Goal: Task Accomplishment & Management: Use online tool/utility

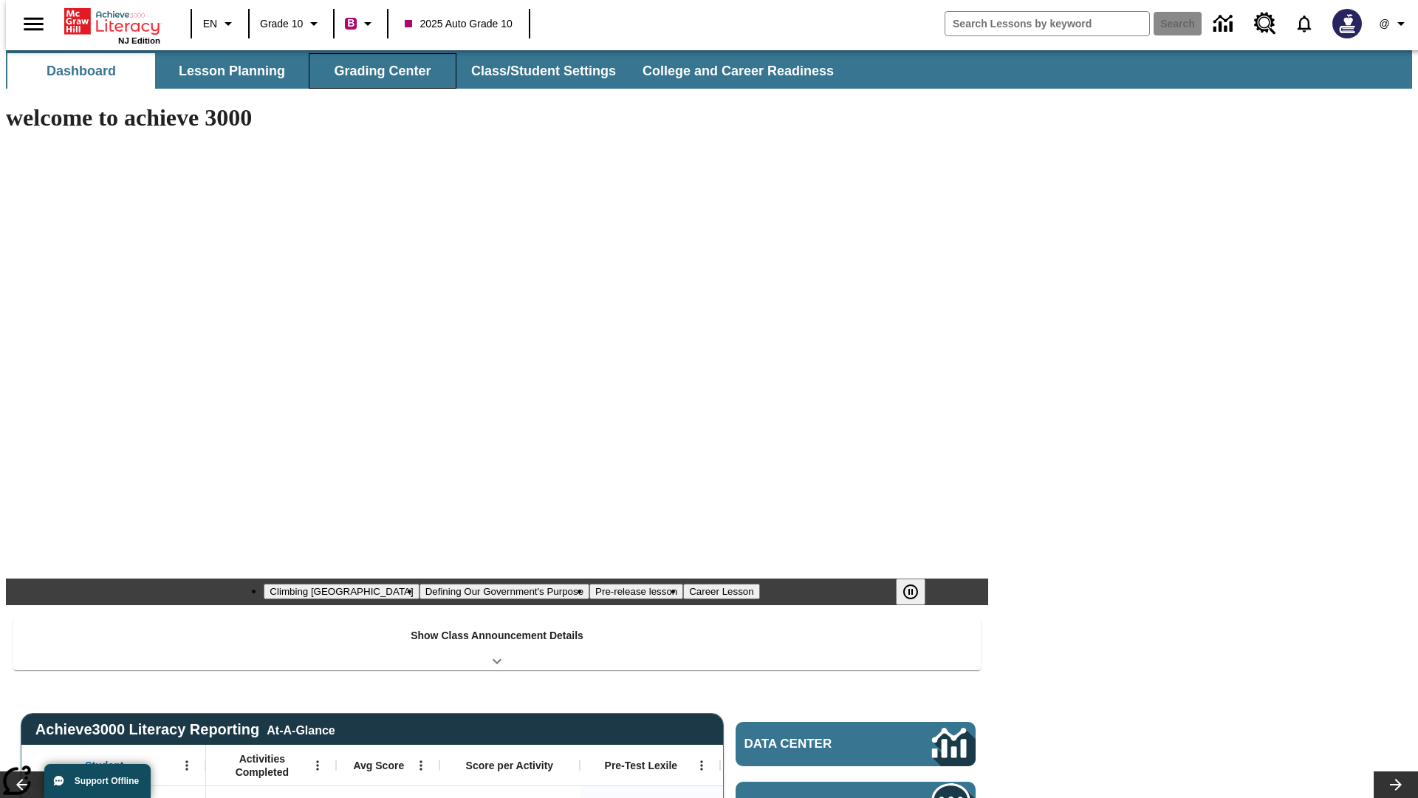
click at [377, 71] on button "Grading Center" at bounding box center [383, 70] width 148 height 35
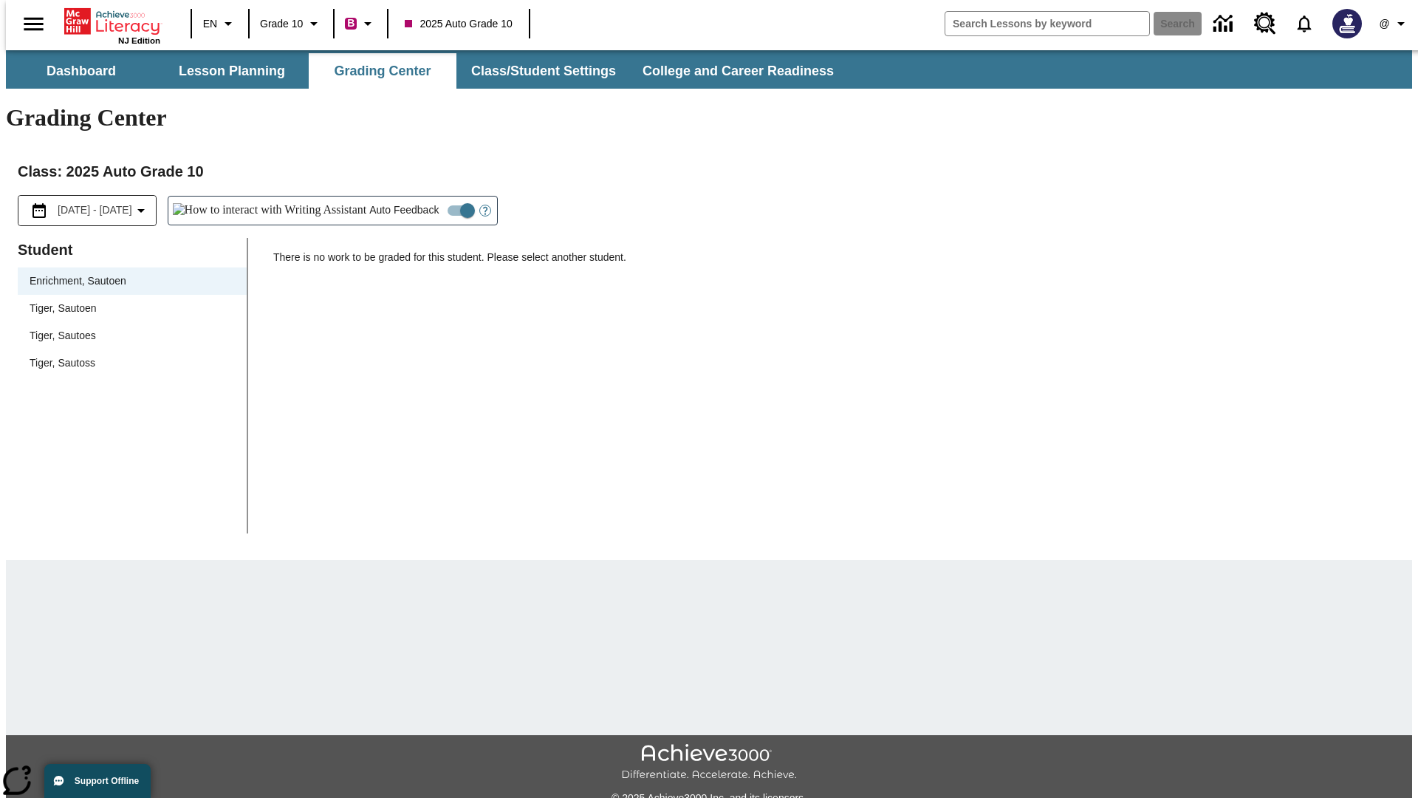
click at [127, 301] on span "Tiger, Sautoen" at bounding box center [132, 309] width 205 height 16
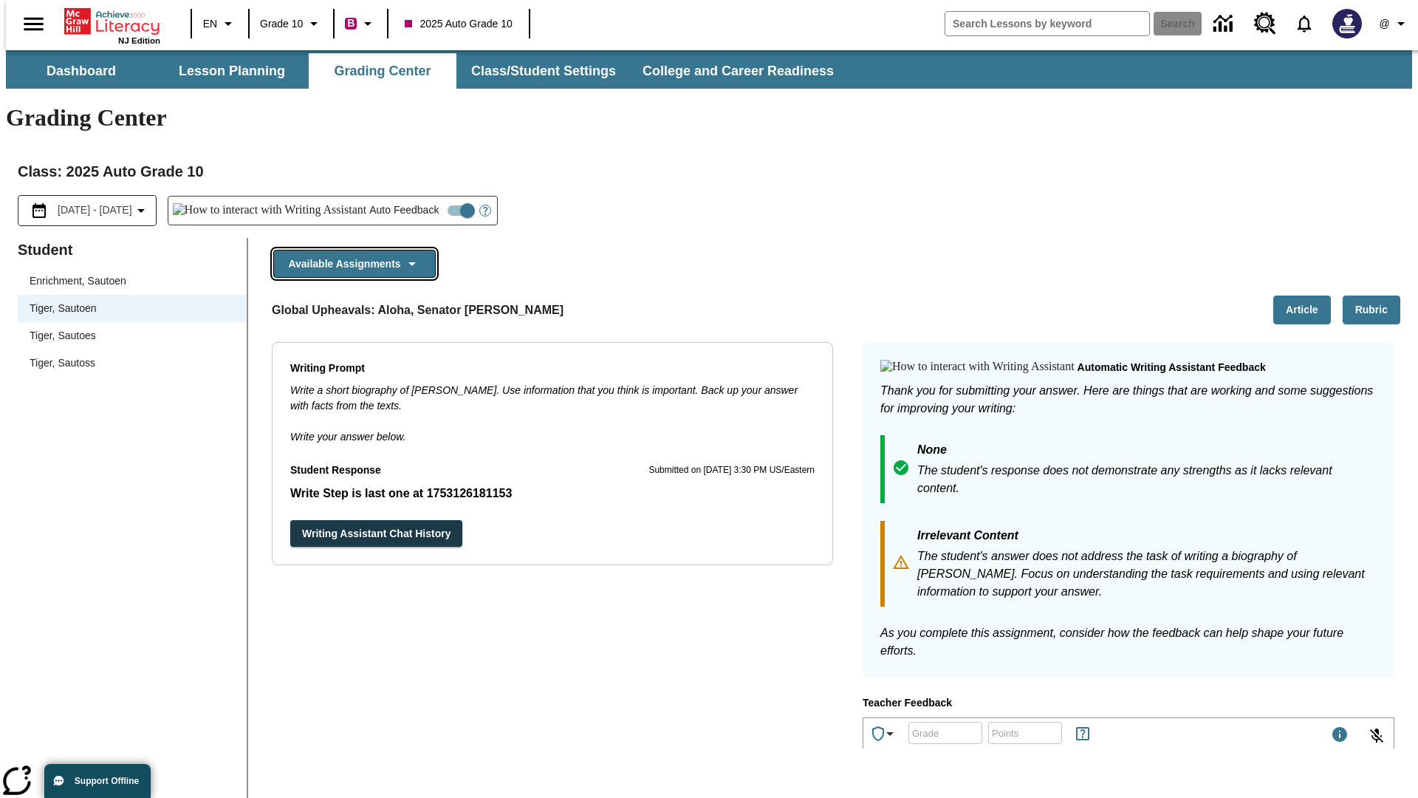
click at [350, 250] on button "Available Assignments" at bounding box center [354, 264] width 163 height 29
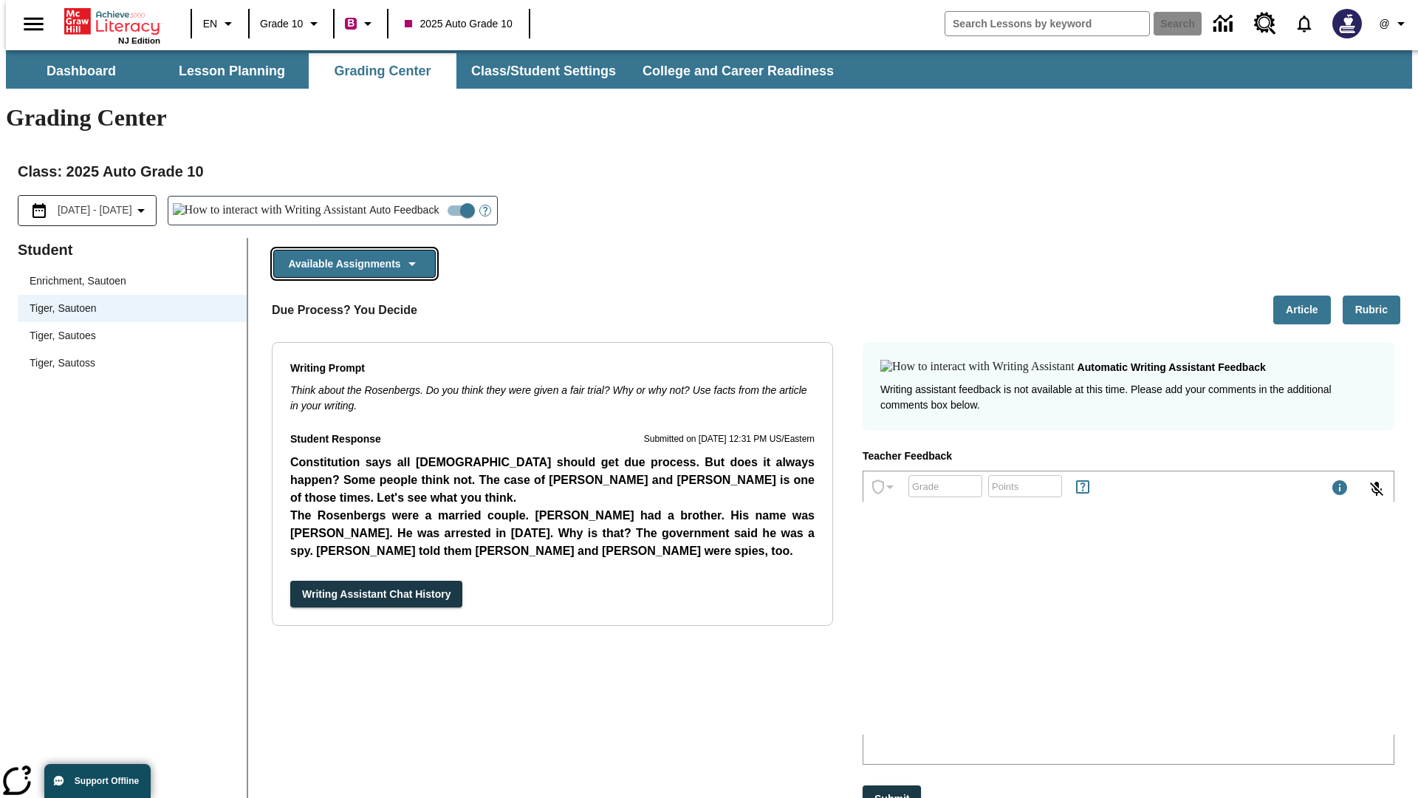
scroll to position [1059, 0]
